Goal: Information Seeking & Learning: Learn about a topic

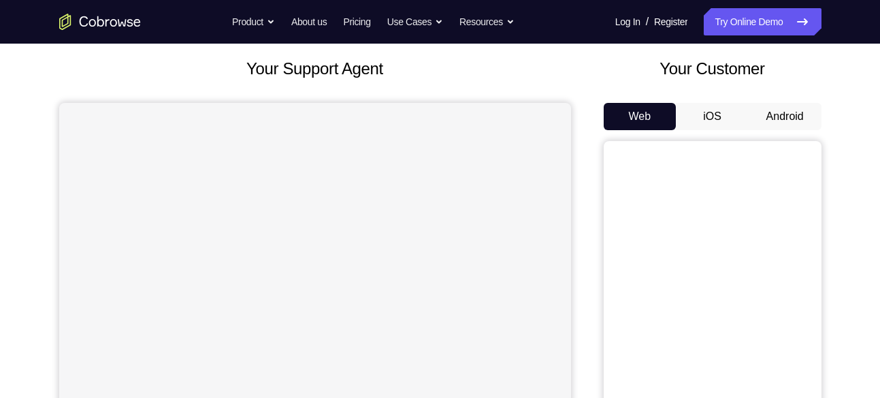
scroll to position [75, 0]
click at [796, 110] on button "Android" at bounding box center [785, 115] width 73 height 27
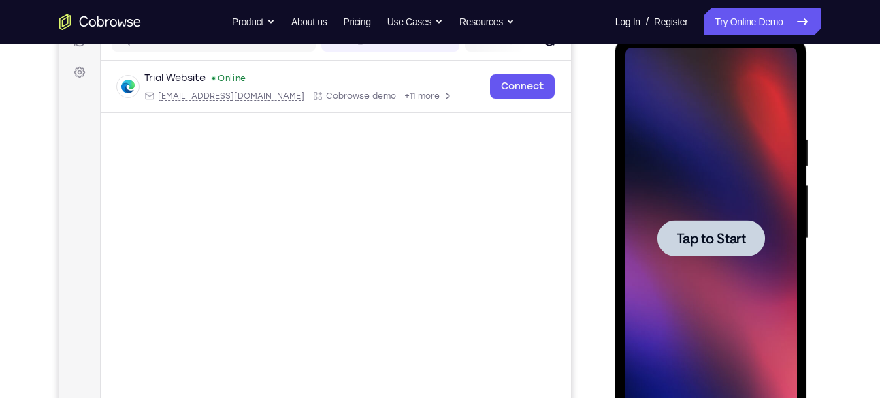
scroll to position [0, 0]
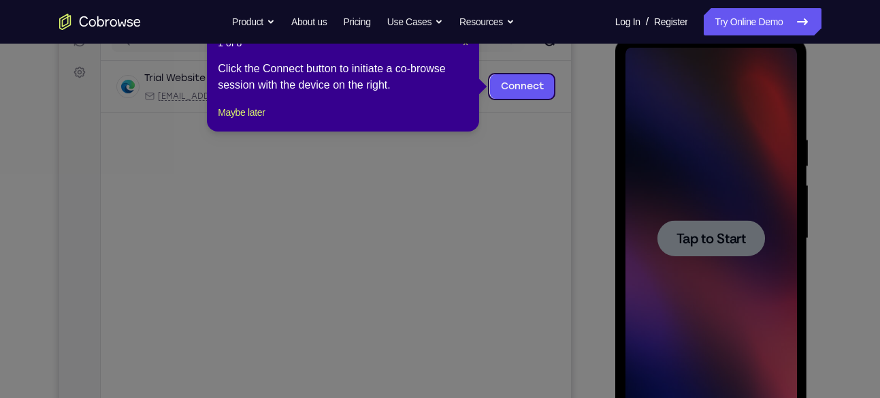
click at [705, 227] on icon at bounding box center [445, 199] width 890 height 398
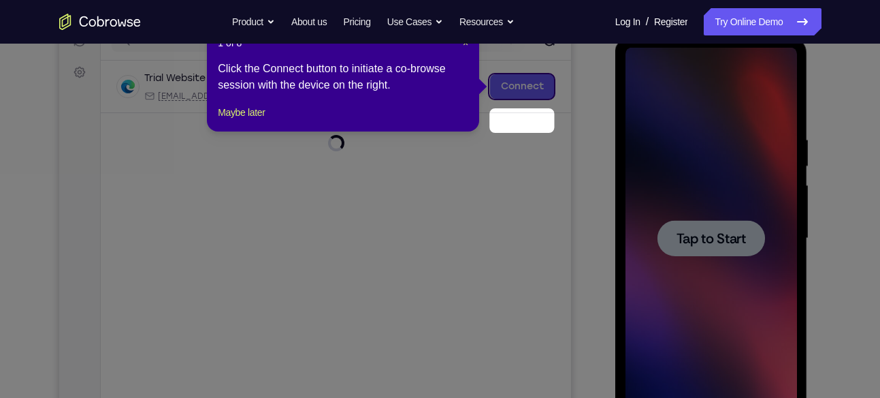
scroll to position [148, 0]
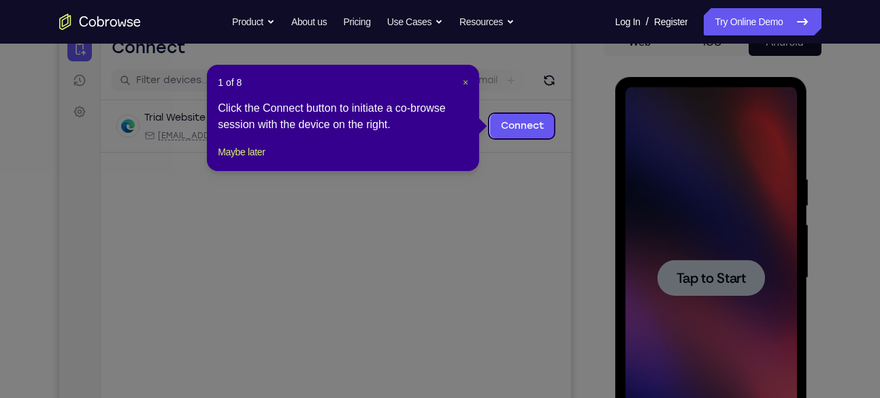
click at [463, 83] on span "×" at bounding box center [465, 82] width 5 height 11
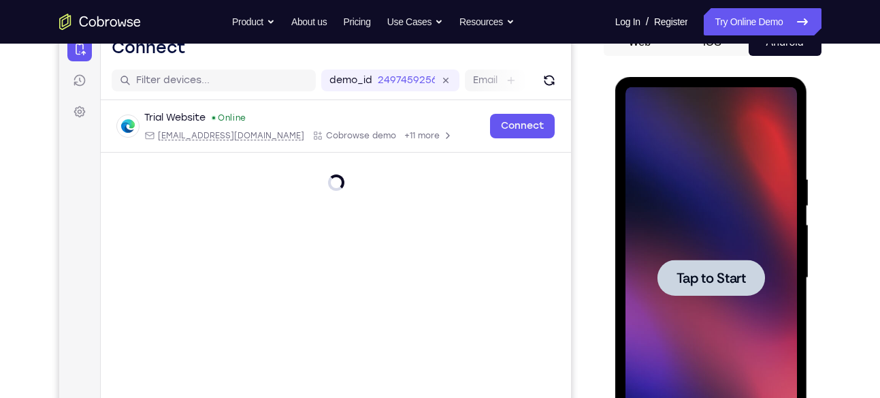
click at [718, 164] on div at bounding box center [712, 277] width 172 height 381
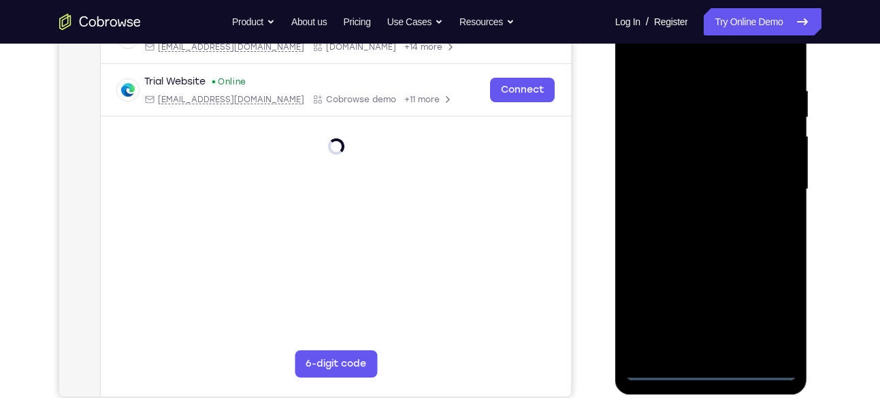
scroll to position [236, 0]
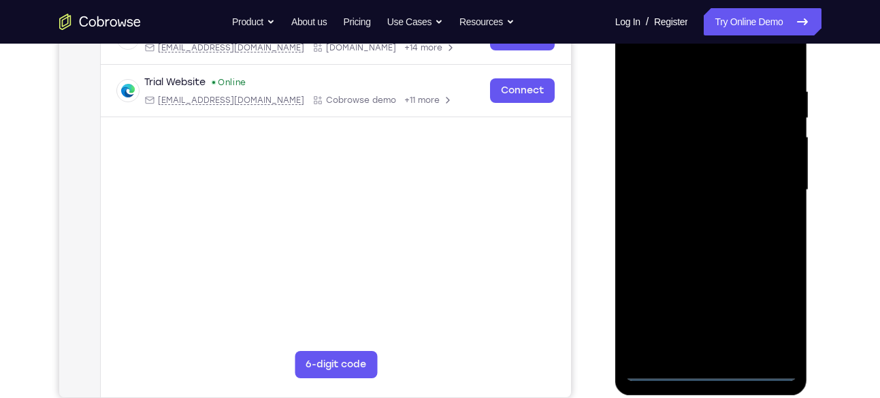
click at [713, 364] on div at bounding box center [712, 189] width 172 height 381
click at [712, 374] on div at bounding box center [712, 189] width 172 height 381
click at [761, 309] on div at bounding box center [712, 189] width 172 height 381
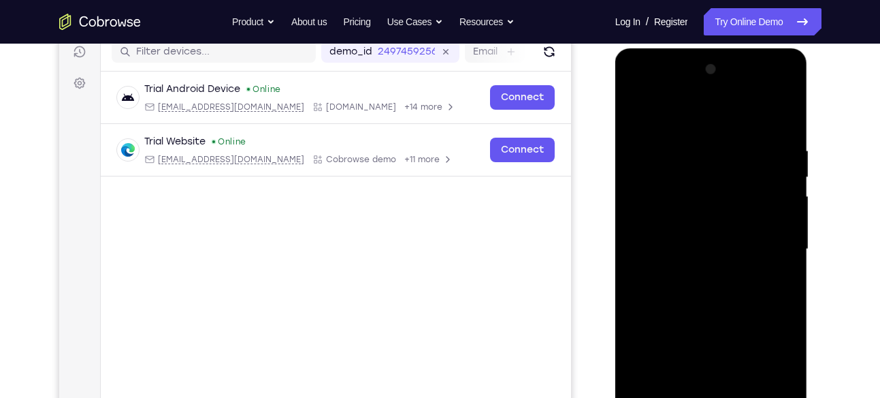
scroll to position [178, 0]
click at [641, 87] on div at bounding box center [712, 248] width 172 height 381
click at [680, 176] on div at bounding box center [712, 248] width 172 height 381
click at [656, 204] on div at bounding box center [712, 248] width 172 height 381
drag, startPoint x: 701, startPoint y: 267, endPoint x: 709, endPoint y: 184, distance: 82.8
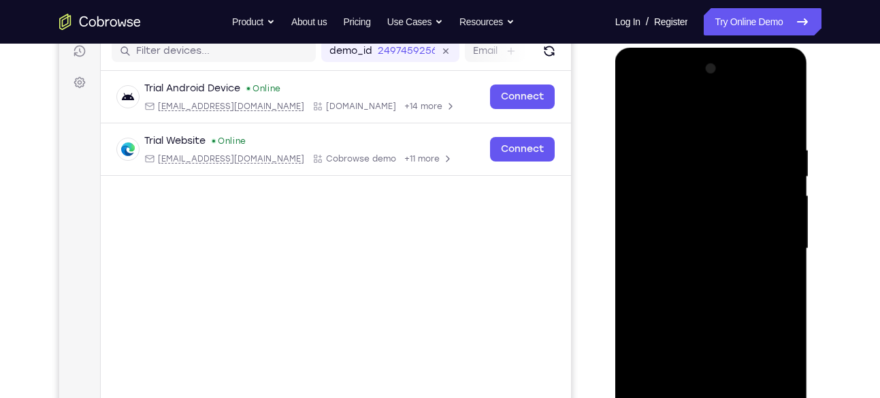
click at [709, 184] on div at bounding box center [712, 248] width 172 height 381
click at [690, 293] on div at bounding box center [712, 248] width 172 height 381
click at [743, 276] on div at bounding box center [712, 248] width 172 height 381
click at [710, 263] on div at bounding box center [712, 248] width 172 height 381
click at [778, 310] on div at bounding box center [712, 248] width 172 height 381
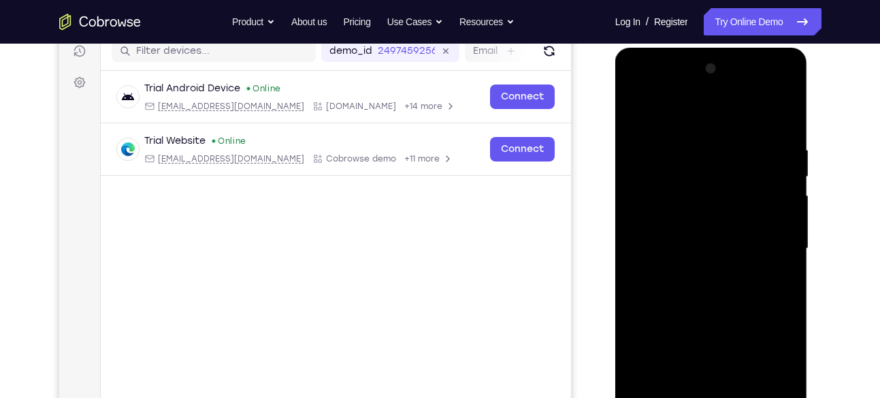
click at [680, 282] on div at bounding box center [712, 248] width 172 height 381
click at [662, 308] on div at bounding box center [712, 248] width 172 height 381
click at [664, 312] on div at bounding box center [712, 248] width 172 height 381
click at [668, 310] on div at bounding box center [712, 248] width 172 height 381
click at [671, 310] on div at bounding box center [712, 248] width 172 height 381
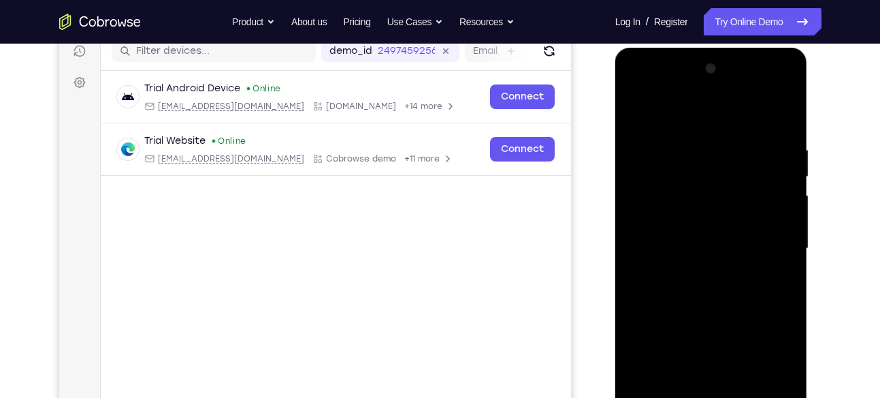
click at [677, 310] on div at bounding box center [712, 248] width 172 height 381
click at [687, 309] on div at bounding box center [712, 248] width 172 height 381
click at [696, 309] on div at bounding box center [712, 248] width 172 height 381
click at [705, 262] on div at bounding box center [712, 248] width 172 height 381
click at [708, 313] on div at bounding box center [712, 248] width 172 height 381
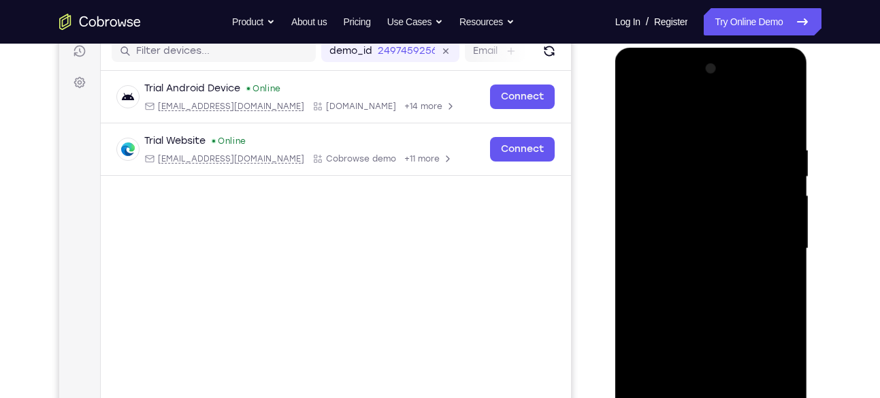
click at [701, 312] on div at bounding box center [712, 248] width 172 height 381
click at [733, 255] on div at bounding box center [712, 248] width 172 height 381
click at [760, 255] on div at bounding box center [712, 248] width 172 height 381
click at [706, 312] on div at bounding box center [712, 248] width 172 height 381
click at [757, 265] on div at bounding box center [712, 248] width 172 height 381
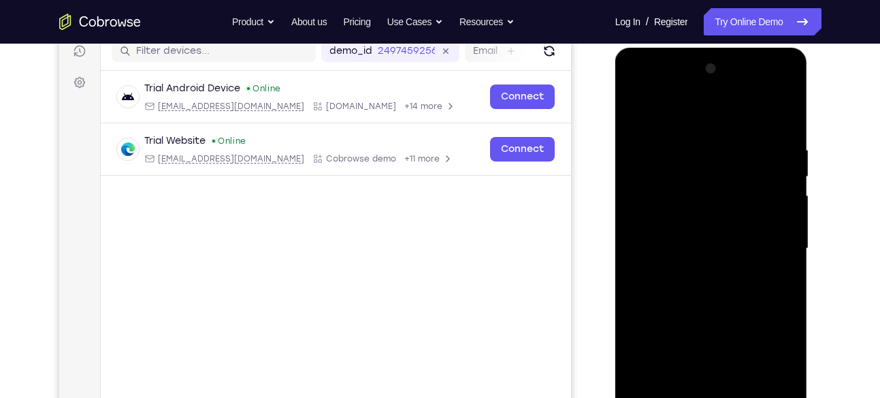
click at [711, 313] on div at bounding box center [712, 248] width 172 height 381
click at [721, 308] on div at bounding box center [712, 248] width 172 height 381
drag, startPoint x: 700, startPoint y: 178, endPoint x: 674, endPoint y: 324, distance: 148.7
click at [674, 324] on div at bounding box center [712, 248] width 172 height 381
drag, startPoint x: 669, startPoint y: 197, endPoint x: 666, endPoint y: 304, distance: 107.6
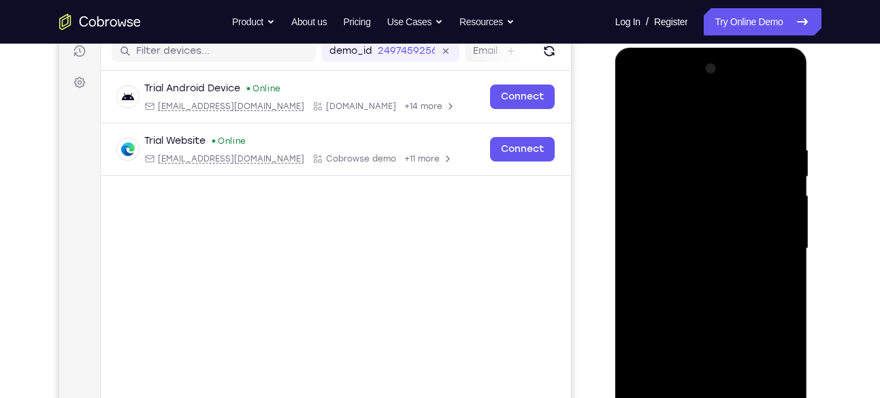
click at [666, 304] on div at bounding box center [712, 248] width 172 height 381
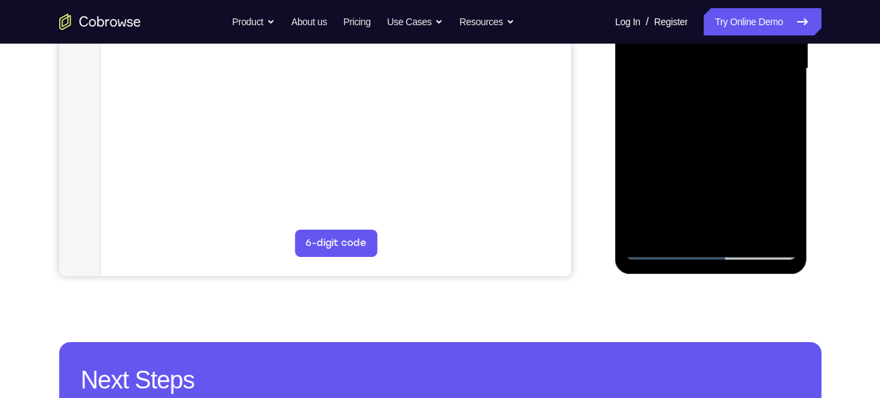
scroll to position [358, 0]
click at [656, 249] on div at bounding box center [712, 67] width 172 height 381
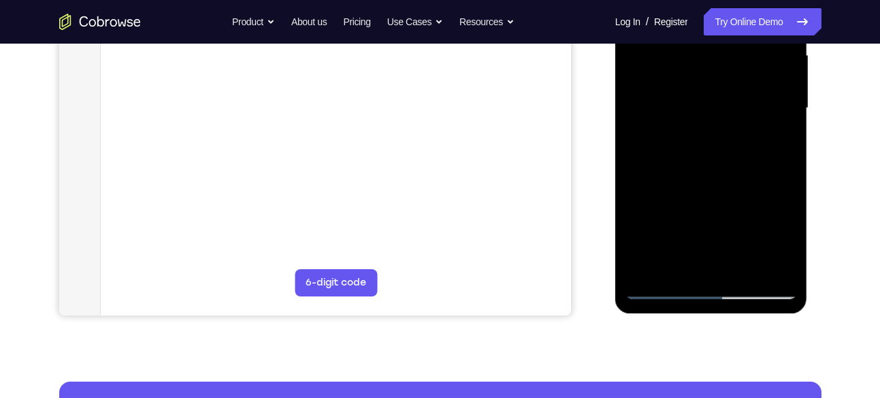
scroll to position [319, 0]
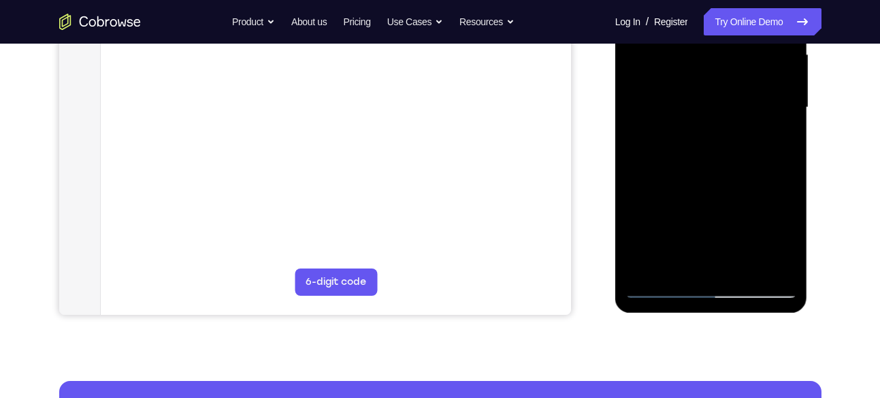
drag, startPoint x: 703, startPoint y: 123, endPoint x: 703, endPoint y: 146, distance: 23.2
click at [703, 146] on div at bounding box center [712, 107] width 172 height 381
drag, startPoint x: 681, startPoint y: 234, endPoint x: 696, endPoint y: 186, distance: 50.6
click at [696, 186] on div at bounding box center [712, 107] width 172 height 381
click at [695, 204] on div at bounding box center [712, 107] width 172 height 381
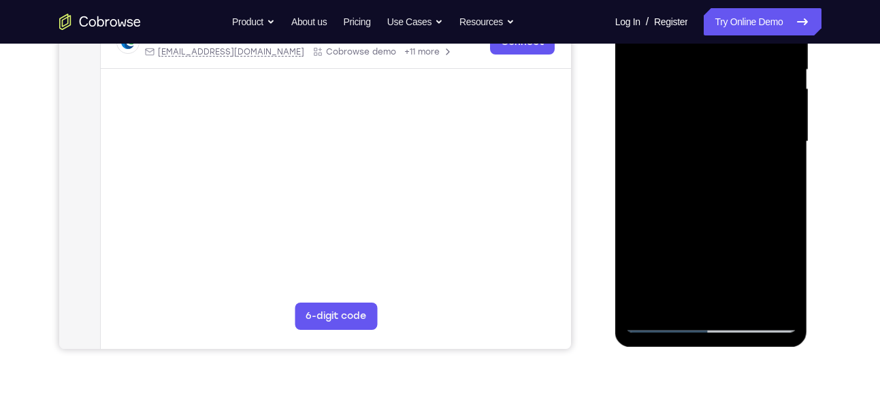
scroll to position [284, 0]
click at [707, 159] on div at bounding box center [712, 142] width 172 height 381
click at [705, 140] on div at bounding box center [712, 142] width 172 height 381
click at [656, 204] on div at bounding box center [712, 142] width 172 height 381
click at [665, 204] on div at bounding box center [712, 142] width 172 height 381
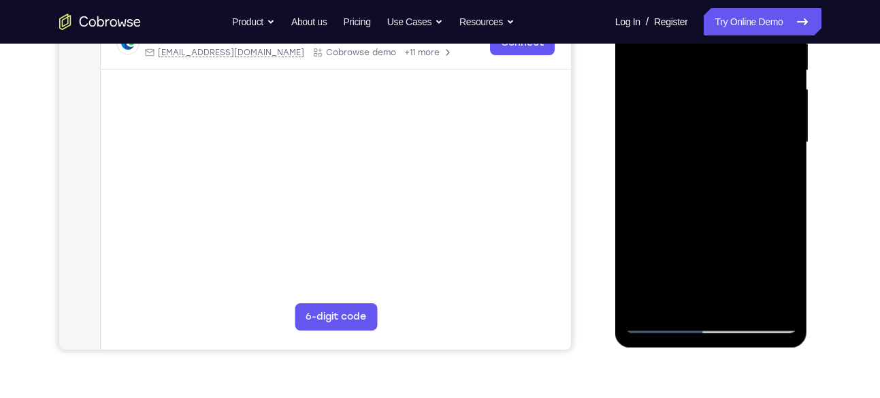
click at [673, 204] on div at bounding box center [712, 142] width 172 height 381
click at [679, 204] on div at bounding box center [712, 142] width 172 height 381
click at [683, 204] on div at bounding box center [712, 142] width 172 height 381
click at [731, 154] on div at bounding box center [712, 142] width 172 height 381
click at [737, 152] on div at bounding box center [712, 142] width 172 height 381
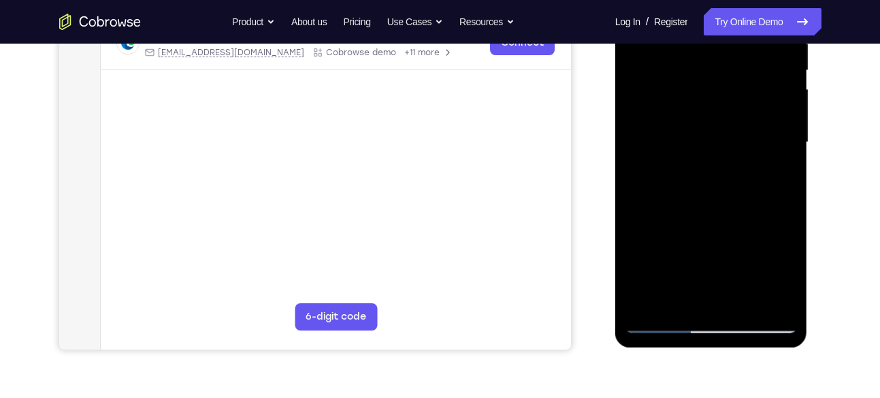
click at [722, 183] on div at bounding box center [712, 142] width 172 height 381
click at [730, 144] on div at bounding box center [712, 142] width 172 height 381
click at [725, 152] on div at bounding box center [712, 142] width 172 height 381
click at [694, 204] on div at bounding box center [712, 142] width 172 height 381
click at [687, 204] on div at bounding box center [712, 142] width 172 height 381
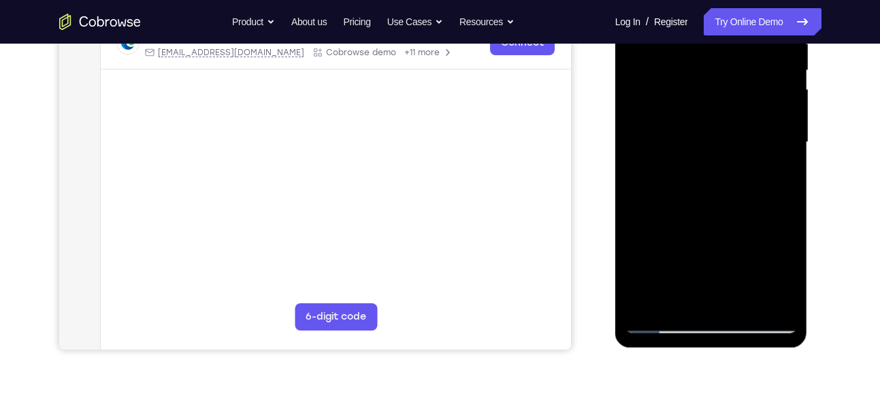
click at [721, 161] on div at bounding box center [712, 142] width 172 height 381
click at [711, 205] on div at bounding box center [712, 142] width 172 height 381
click at [728, 174] on div at bounding box center [712, 142] width 172 height 381
click at [718, 204] on div at bounding box center [712, 142] width 172 height 381
drag, startPoint x: 709, startPoint y: 242, endPoint x: 737, endPoint y: 151, distance: 94.9
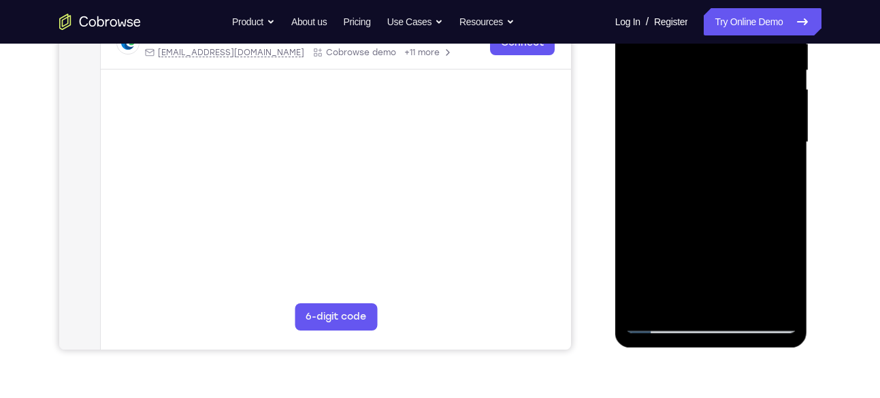
click at [737, 151] on div at bounding box center [712, 142] width 172 height 381
drag, startPoint x: 715, startPoint y: 223, endPoint x: 710, endPoint y: 166, distance: 57.4
click at [710, 166] on div at bounding box center [712, 142] width 172 height 381
drag, startPoint x: 699, startPoint y: 262, endPoint x: 717, endPoint y: 147, distance: 116.5
click at [717, 147] on div at bounding box center [712, 142] width 172 height 381
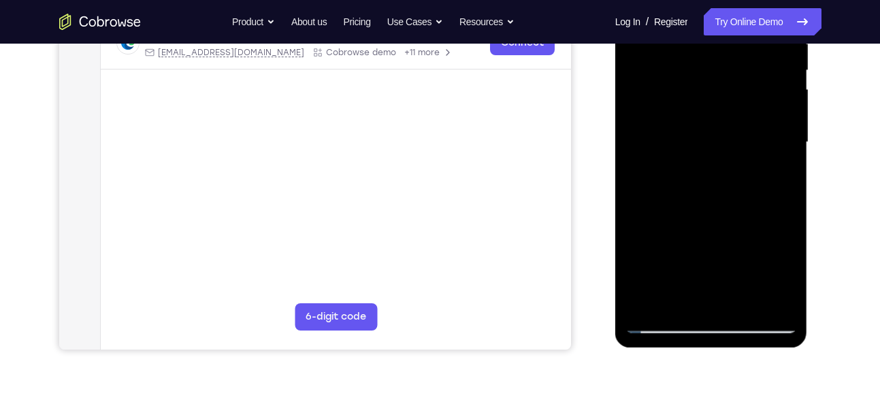
click at [683, 233] on div at bounding box center [712, 142] width 172 height 381
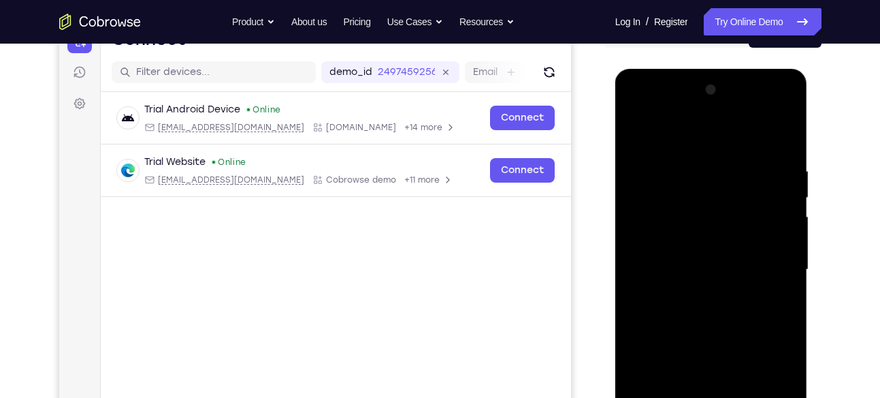
scroll to position [155, 0]
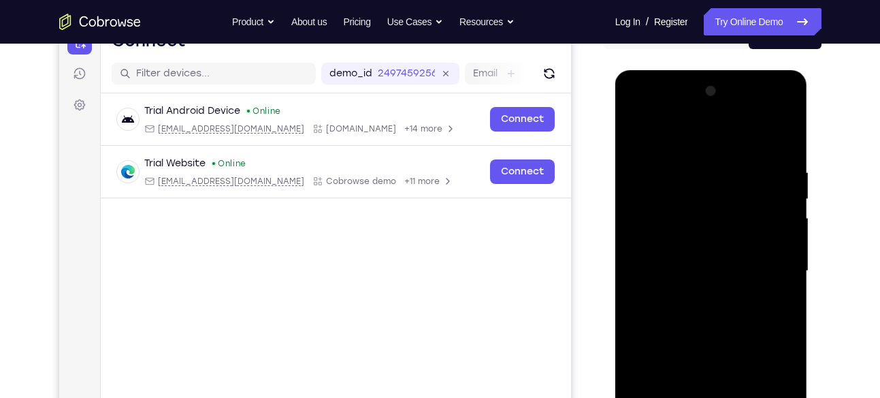
click at [781, 142] on div at bounding box center [712, 270] width 172 height 381
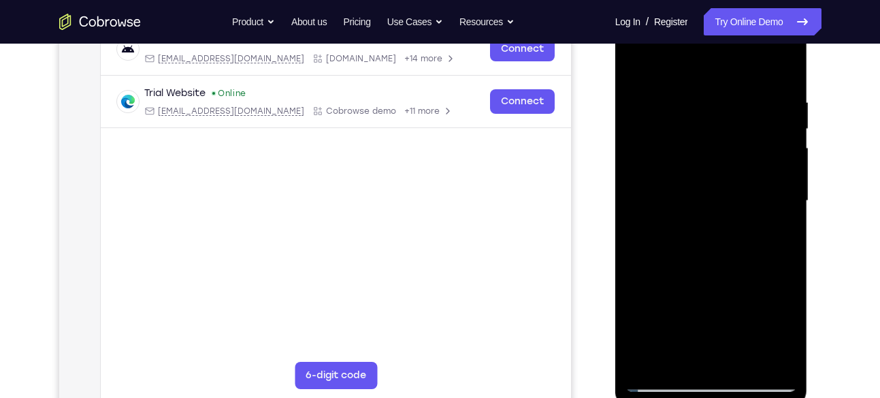
scroll to position [227, 0]
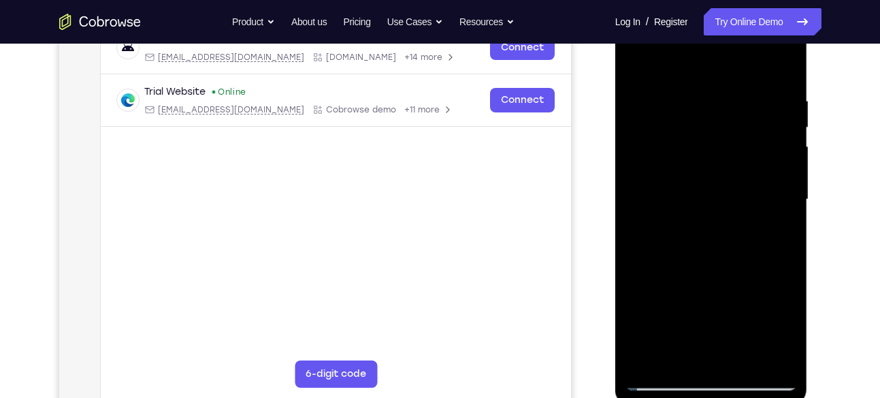
click at [723, 211] on div at bounding box center [712, 199] width 172 height 381
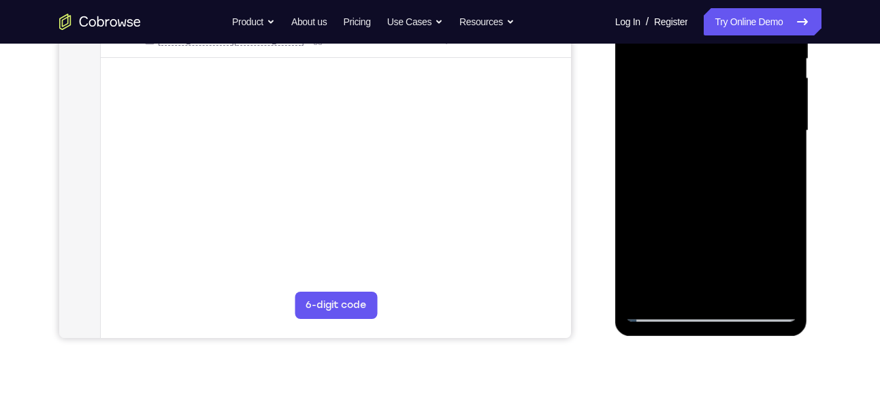
scroll to position [291, 0]
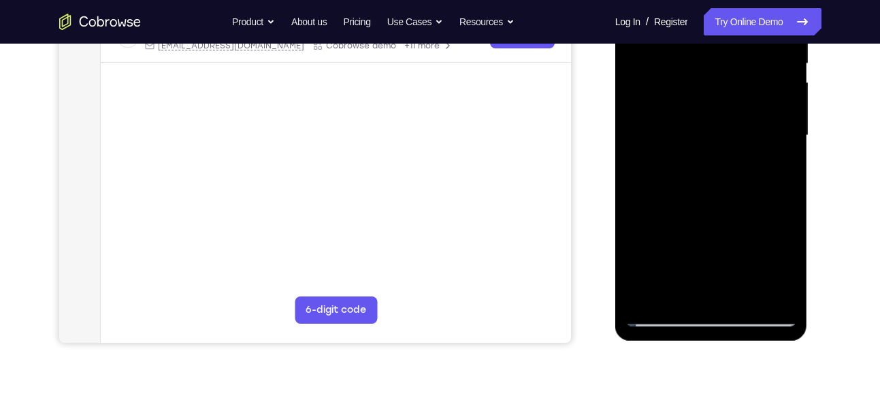
click at [709, 155] on div at bounding box center [712, 135] width 172 height 381
click at [675, 194] on div at bounding box center [712, 135] width 172 height 381
click at [691, 195] on div at bounding box center [712, 135] width 172 height 381
click at [703, 197] on div at bounding box center [712, 135] width 172 height 381
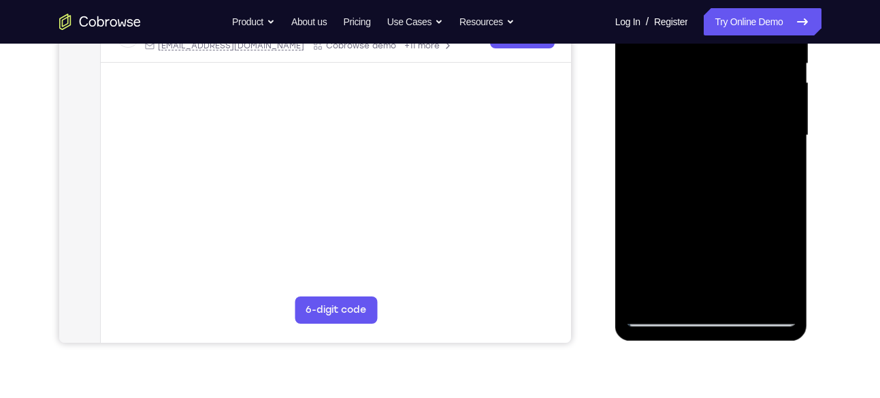
click at [713, 197] on div at bounding box center [712, 135] width 172 height 381
click at [721, 197] on div at bounding box center [712, 135] width 172 height 381
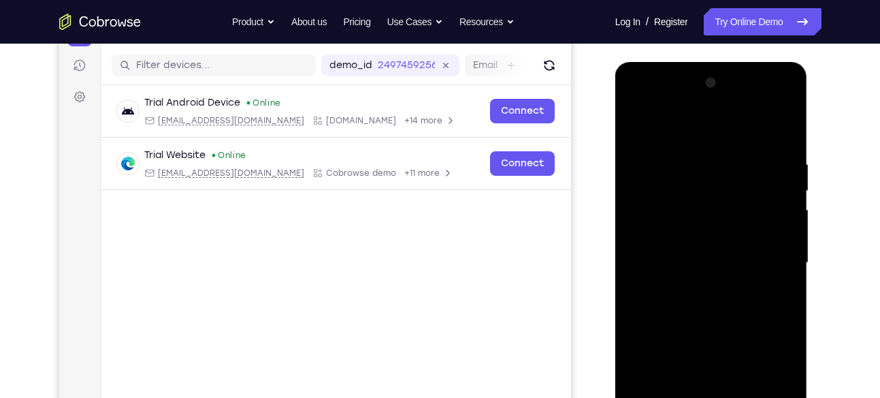
scroll to position [163, 0]
click at [683, 127] on div at bounding box center [712, 263] width 172 height 381
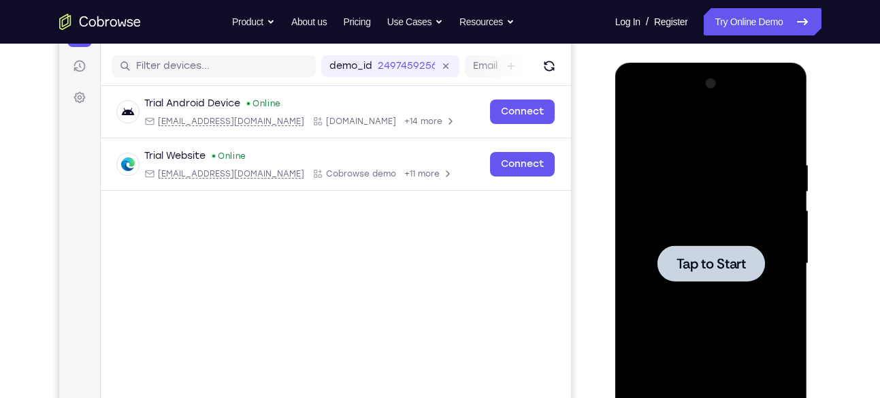
click at [708, 188] on div at bounding box center [712, 263] width 172 height 381
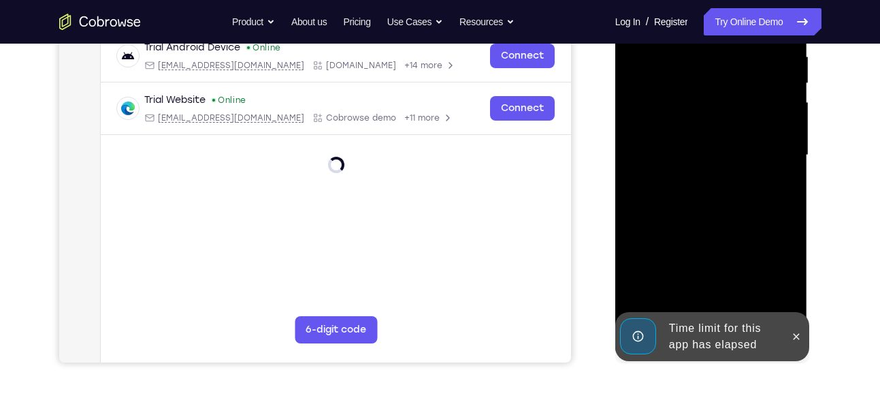
scroll to position [272, 0]
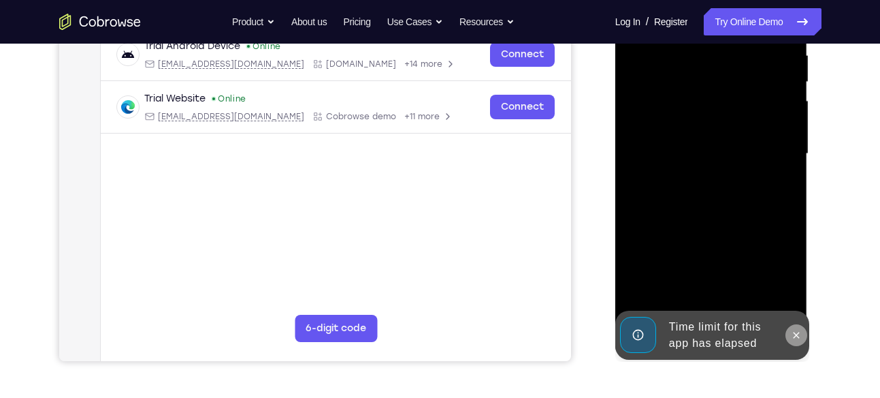
click at [796, 332] on icon at bounding box center [796, 334] width 11 height 11
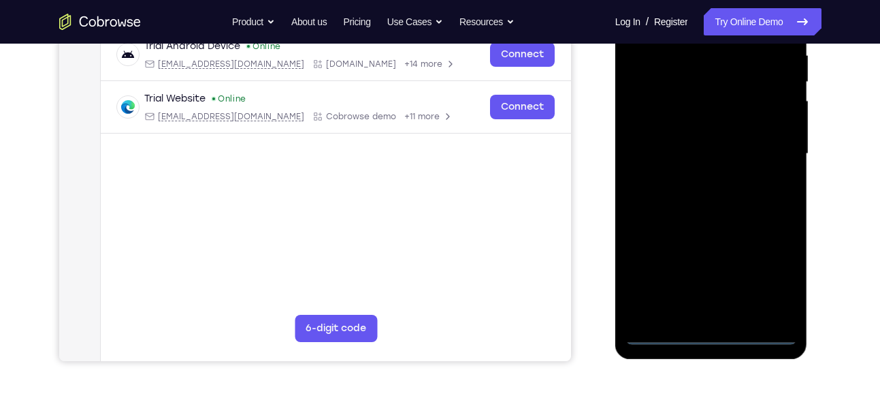
click at [716, 334] on div at bounding box center [712, 153] width 172 height 381
click at [765, 268] on div at bounding box center [712, 153] width 172 height 381
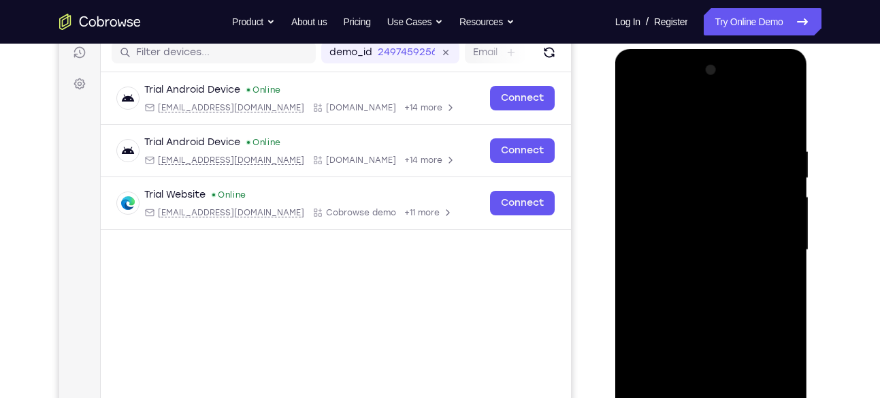
scroll to position [174, 0]
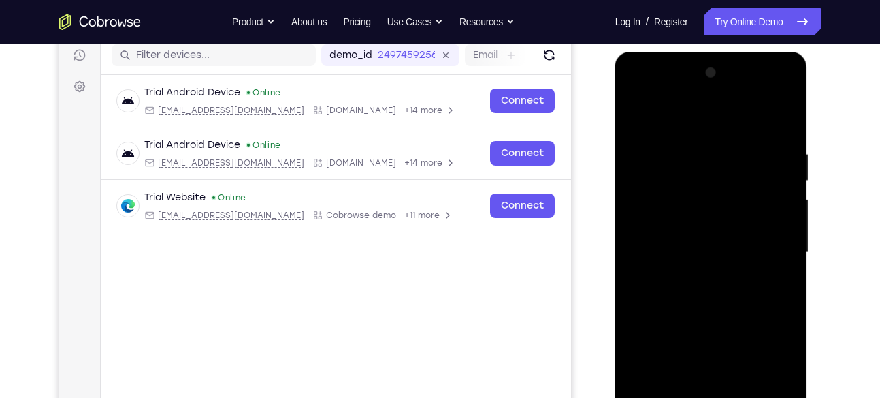
click at [643, 90] on div at bounding box center [712, 252] width 172 height 381
click at [666, 169] on div at bounding box center [712, 252] width 172 height 381
click at [659, 225] on div at bounding box center [712, 252] width 172 height 381
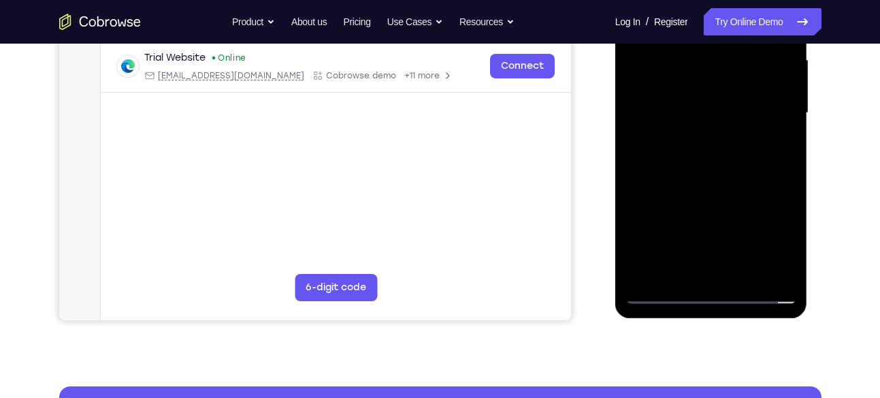
scroll to position [314, 0]
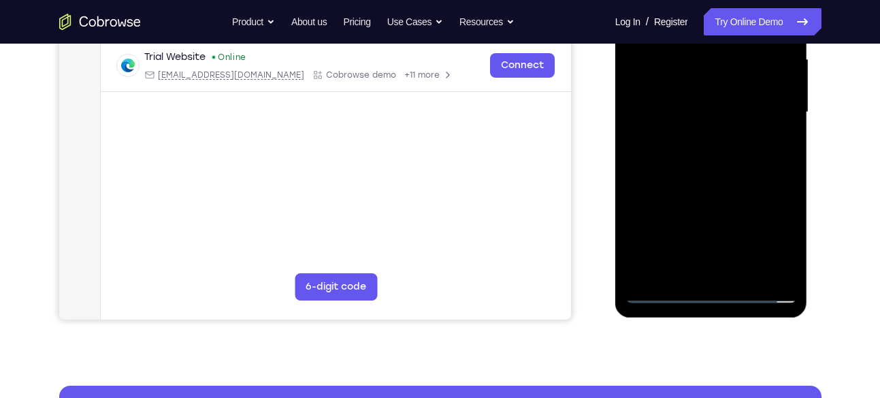
drag, startPoint x: 726, startPoint y: 259, endPoint x: 724, endPoint y: 155, distance: 104.2
click at [724, 155] on div at bounding box center [712, 112] width 172 height 381
drag, startPoint x: 712, startPoint y: 251, endPoint x: 722, endPoint y: 138, distance: 112.7
click at [722, 138] on div at bounding box center [712, 112] width 172 height 381
drag, startPoint x: 717, startPoint y: 255, endPoint x: 719, endPoint y: 151, distance: 103.5
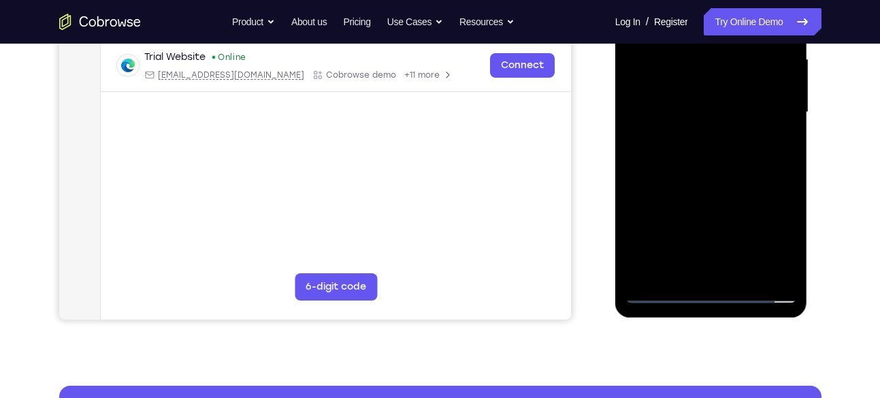
click at [719, 151] on div at bounding box center [712, 112] width 172 height 381
drag, startPoint x: 717, startPoint y: 225, endPoint x: 717, endPoint y: 110, distance: 115.0
click at [717, 110] on div at bounding box center [712, 112] width 172 height 381
drag, startPoint x: 712, startPoint y: 184, endPoint x: 717, endPoint y: 111, distance: 73.7
click at [717, 111] on div at bounding box center [712, 112] width 172 height 381
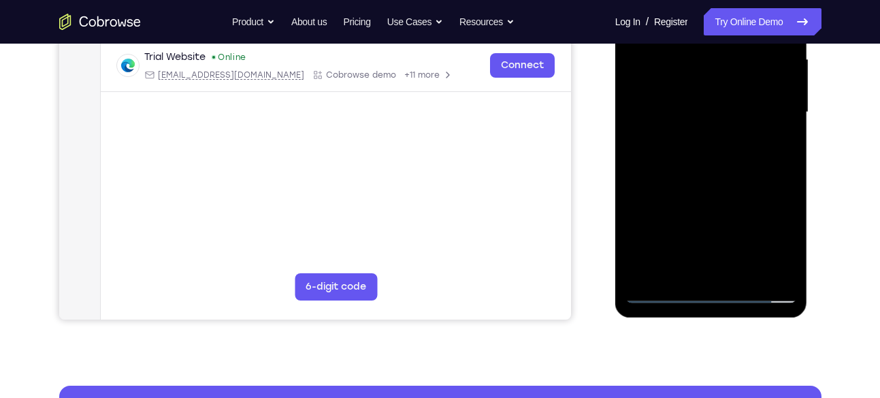
drag, startPoint x: 707, startPoint y: 235, endPoint x: 724, endPoint y: 111, distance: 125.1
click at [724, 111] on div at bounding box center [712, 112] width 172 height 381
drag, startPoint x: 705, startPoint y: 223, endPoint x: 725, endPoint y: 87, distance: 136.9
click at [725, 87] on div at bounding box center [712, 112] width 172 height 381
drag, startPoint x: 713, startPoint y: 169, endPoint x: 715, endPoint y: 101, distance: 67.4
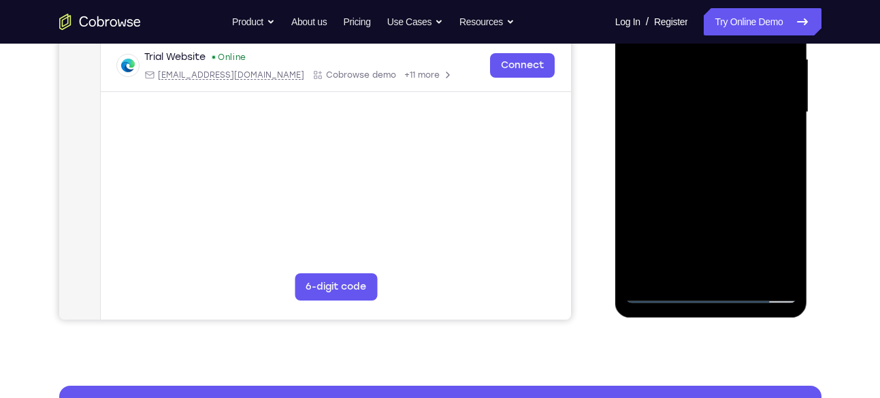
click at [715, 101] on div at bounding box center [712, 112] width 172 height 381
drag, startPoint x: 694, startPoint y: 227, endPoint x: 690, endPoint y: 146, distance: 81.8
click at [690, 146] on div at bounding box center [712, 112] width 172 height 381
click at [727, 138] on div at bounding box center [712, 112] width 172 height 381
click at [715, 152] on div at bounding box center [712, 112] width 172 height 381
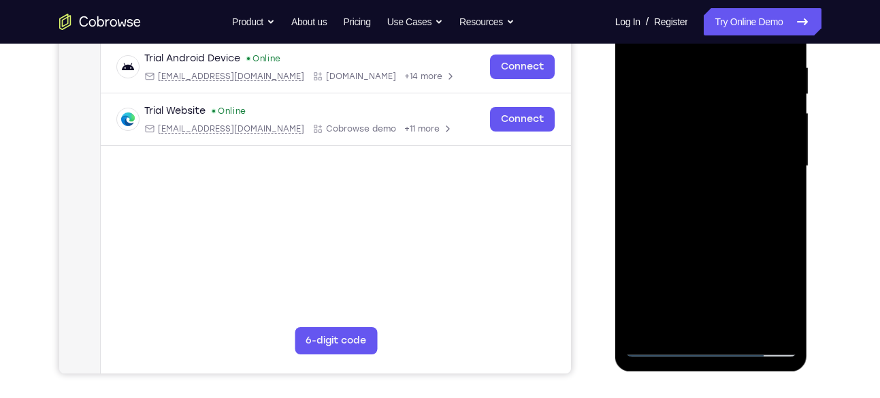
scroll to position [259, 0]
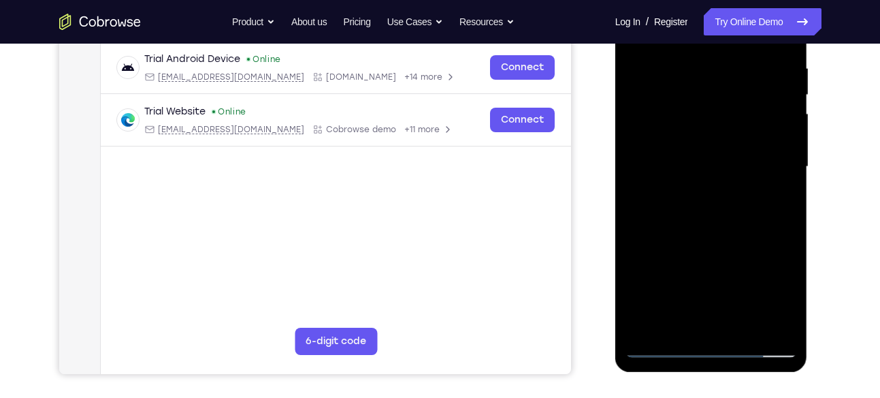
click at [711, 187] on div at bounding box center [712, 166] width 172 height 381
click at [784, 224] on div at bounding box center [712, 166] width 172 height 381
click at [725, 165] on div at bounding box center [712, 166] width 172 height 381
click at [749, 176] on div at bounding box center [712, 166] width 172 height 381
click at [658, 230] on div at bounding box center [712, 166] width 172 height 381
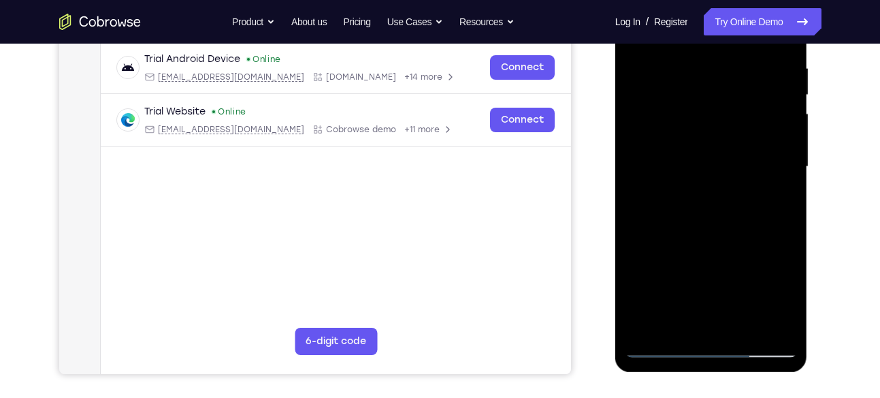
click at [651, 229] on div at bounding box center [712, 166] width 172 height 381
click at [708, 200] on div at bounding box center [712, 166] width 172 height 381
click at [685, 227] on div at bounding box center [712, 166] width 172 height 381
click at [711, 226] on div at bounding box center [712, 166] width 172 height 381
drag, startPoint x: 768, startPoint y: 118, endPoint x: 766, endPoint y: 144, distance: 26.6
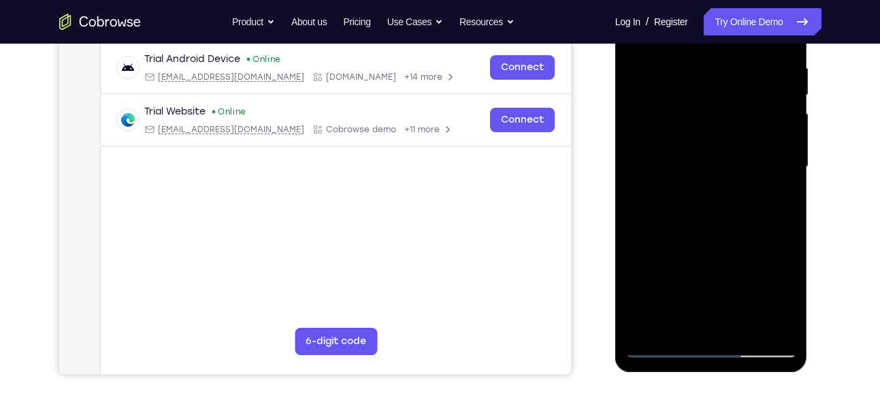
click at [766, 144] on div at bounding box center [712, 166] width 172 height 381
